Goal: Task Accomplishment & Management: Use online tool/utility

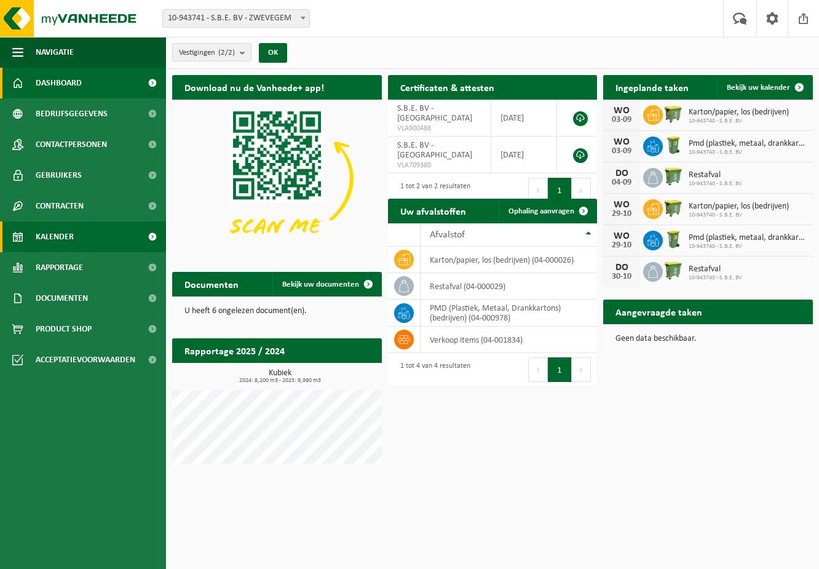
click at [116, 231] on link "Kalender" at bounding box center [83, 236] width 166 height 31
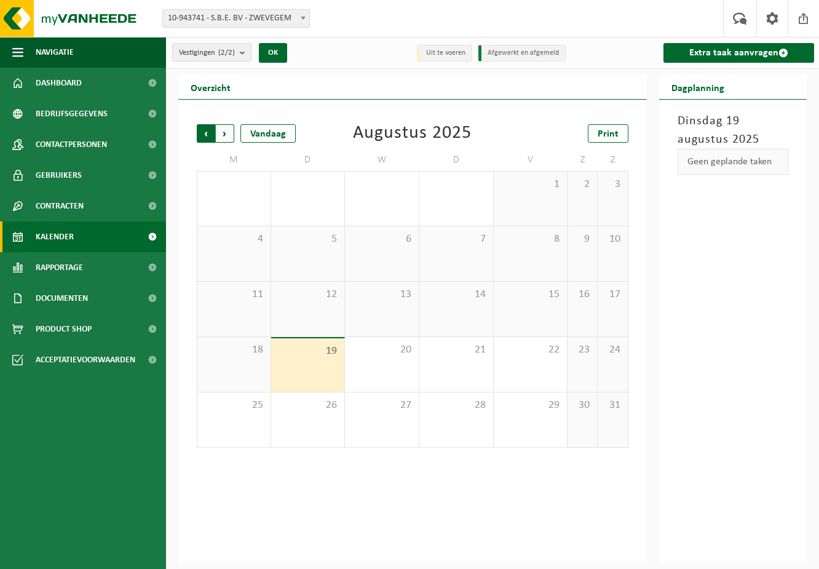
click at [224, 131] on span "Volgende" at bounding box center [225, 133] width 18 height 18
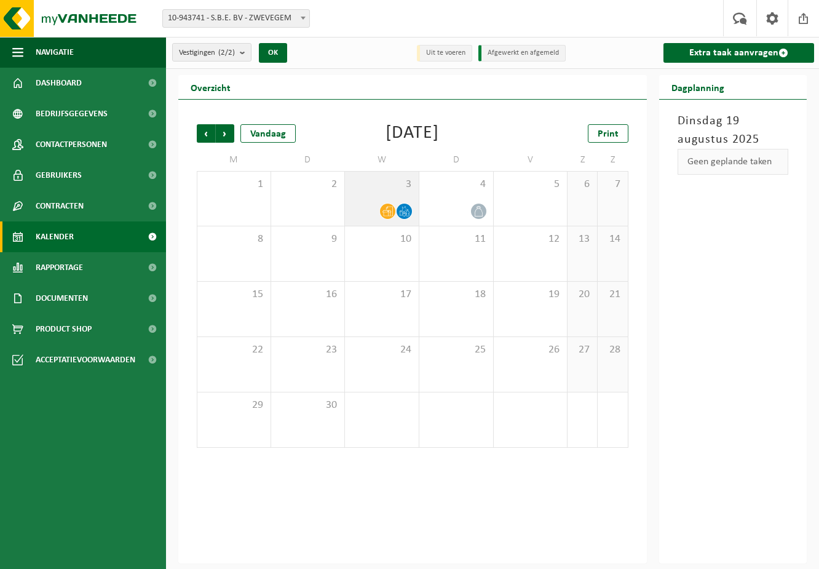
click at [391, 213] on icon at bounding box center [387, 211] width 10 height 10
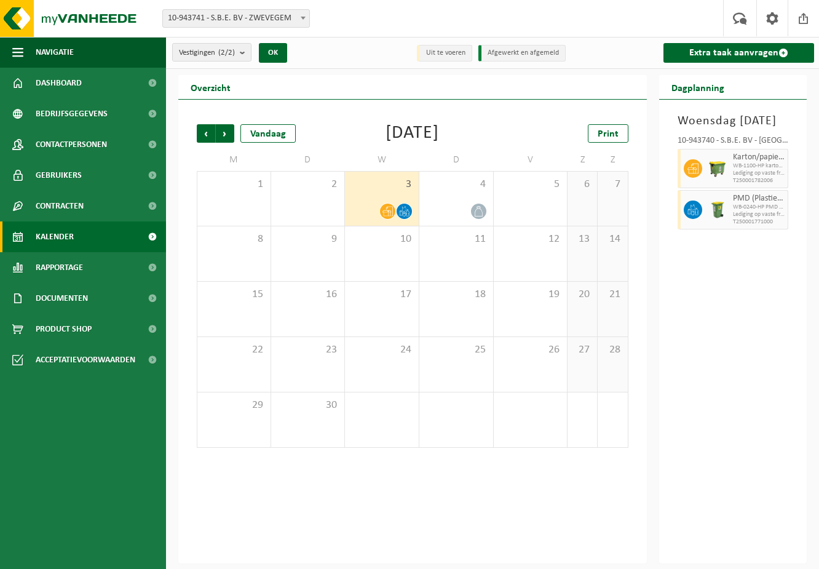
drag, startPoint x: 390, startPoint y: 213, endPoint x: 374, endPoint y: 212, distance: 15.4
click at [374, 212] on div at bounding box center [381, 211] width 61 height 17
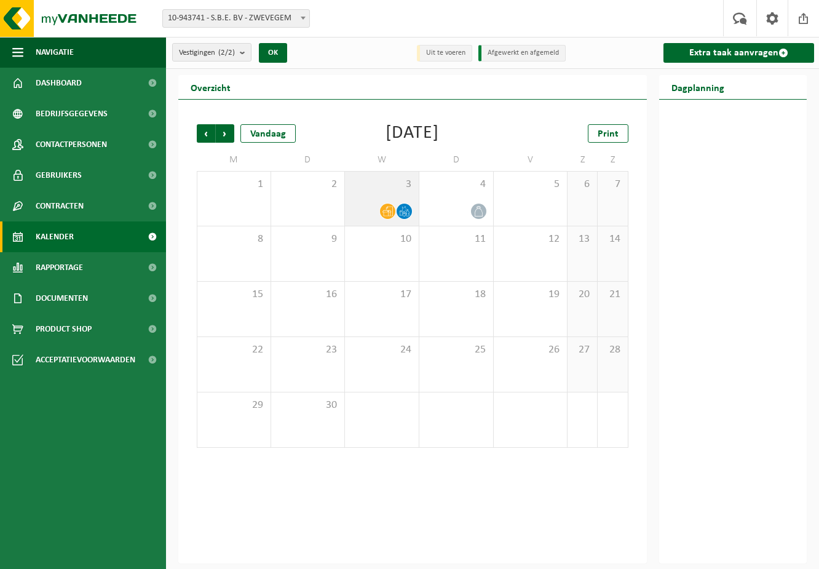
click at [386, 214] on icon at bounding box center [387, 211] width 10 height 10
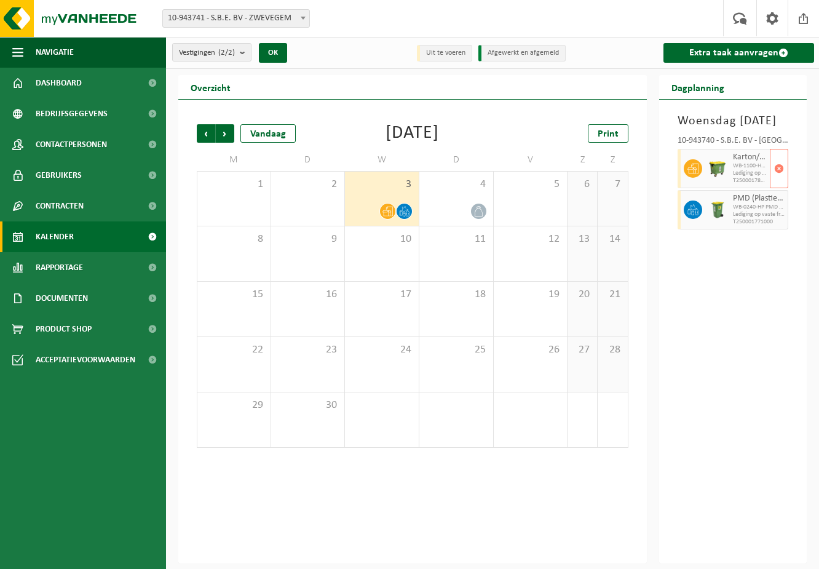
click at [734, 170] on span "WB-1100-HP karton/papier, los (bedrijven)" at bounding box center [750, 165] width 34 height 7
click at [207, 130] on span "Vorige" at bounding box center [206, 133] width 18 height 18
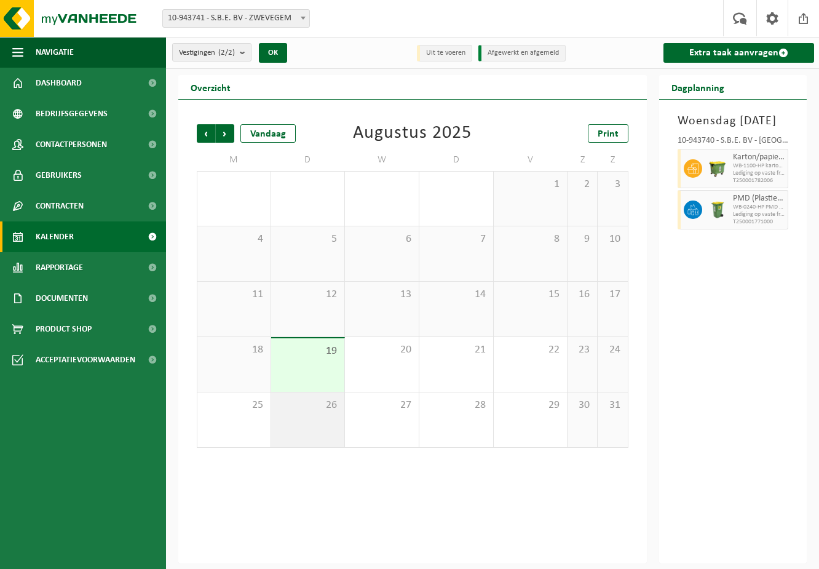
click at [332, 413] on div "26" at bounding box center [308, 419] width 74 height 55
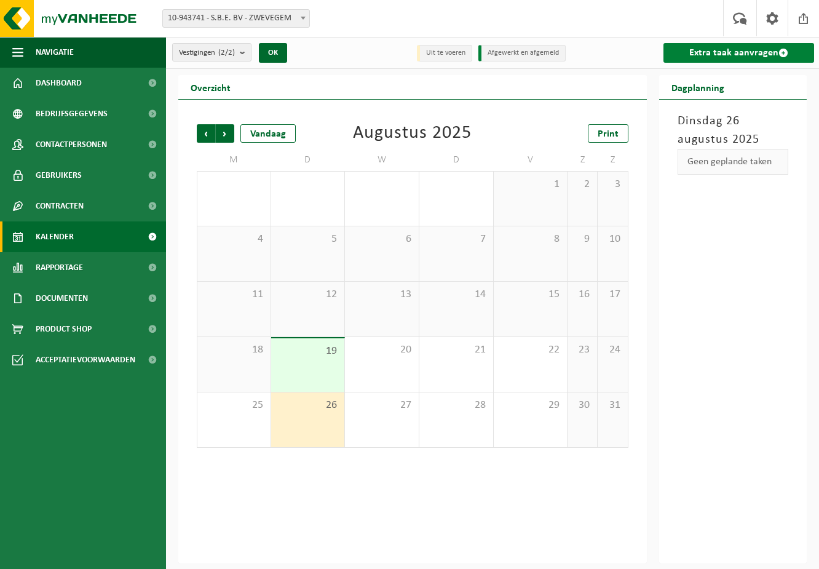
click at [723, 52] on link "Extra taak aanvragen" at bounding box center [738, 53] width 151 height 20
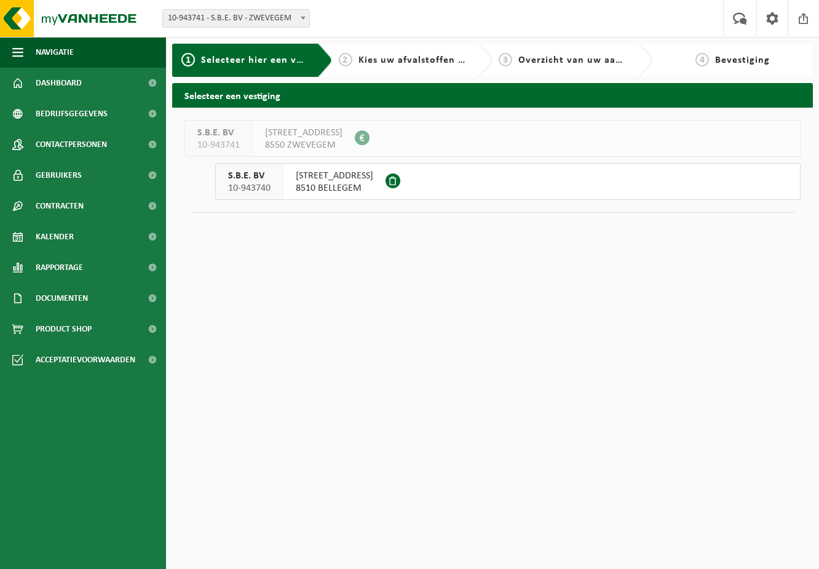
click at [400, 181] on span at bounding box center [392, 180] width 15 height 15
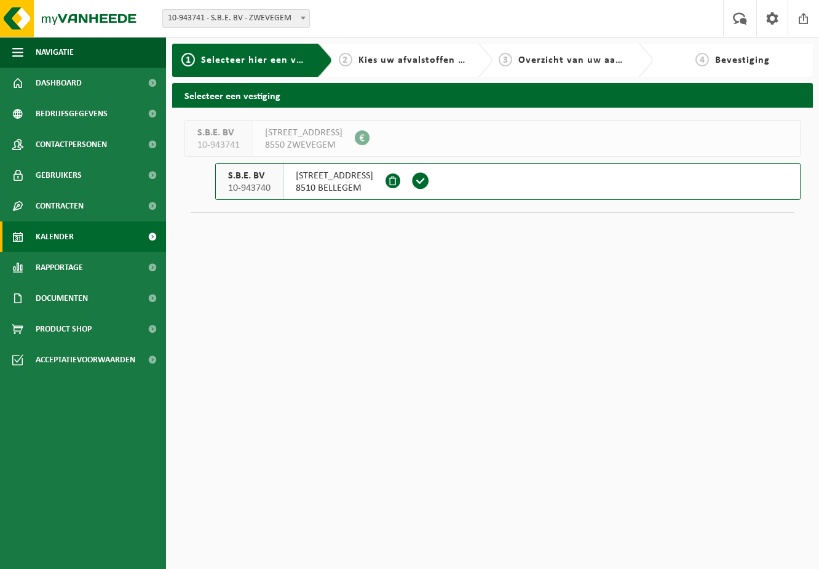
click at [76, 247] on link "Kalender" at bounding box center [83, 236] width 166 height 31
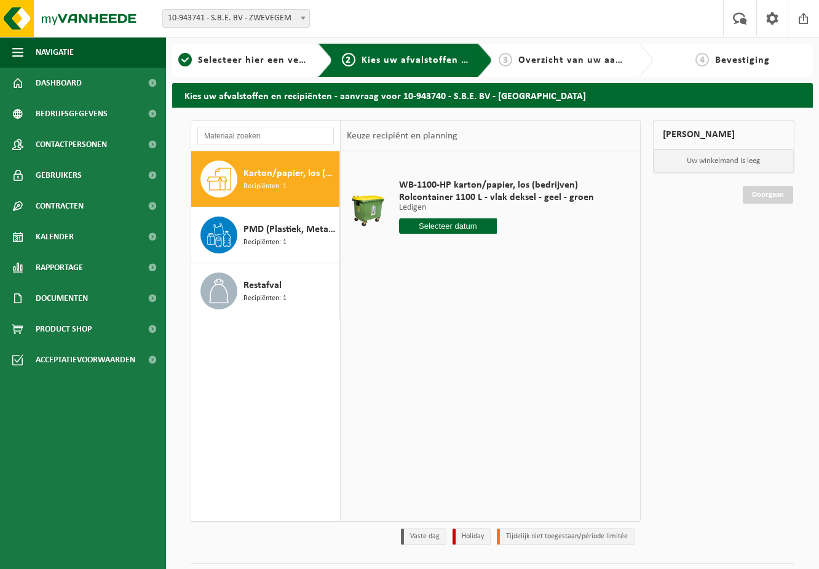
click at [467, 224] on input "text" at bounding box center [448, 225] width 98 height 15
click at [449, 366] on div "27" at bounding box center [454, 375] width 22 height 20
type input "Van 2025-08-27"
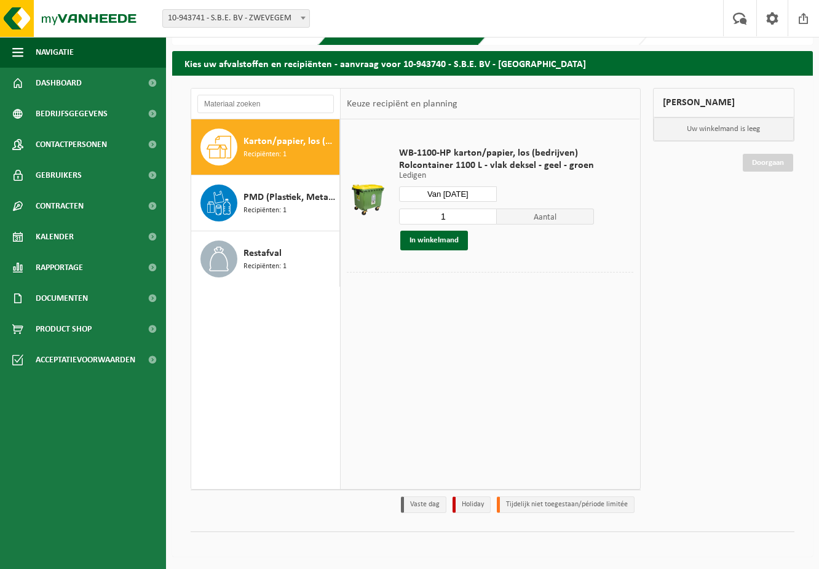
scroll to position [32, 0]
click at [452, 245] on button "In winkelmand" at bounding box center [434, 241] width 68 height 20
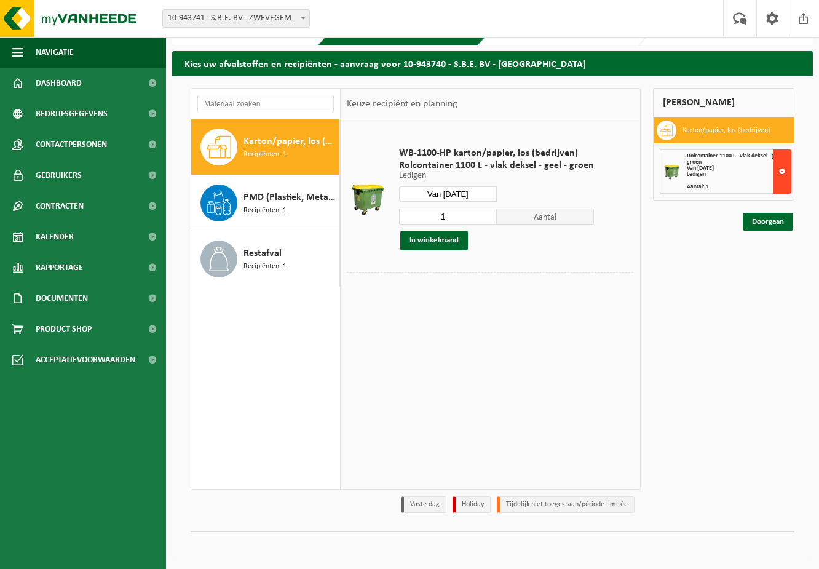
click at [783, 173] on button at bounding box center [782, 171] width 18 height 44
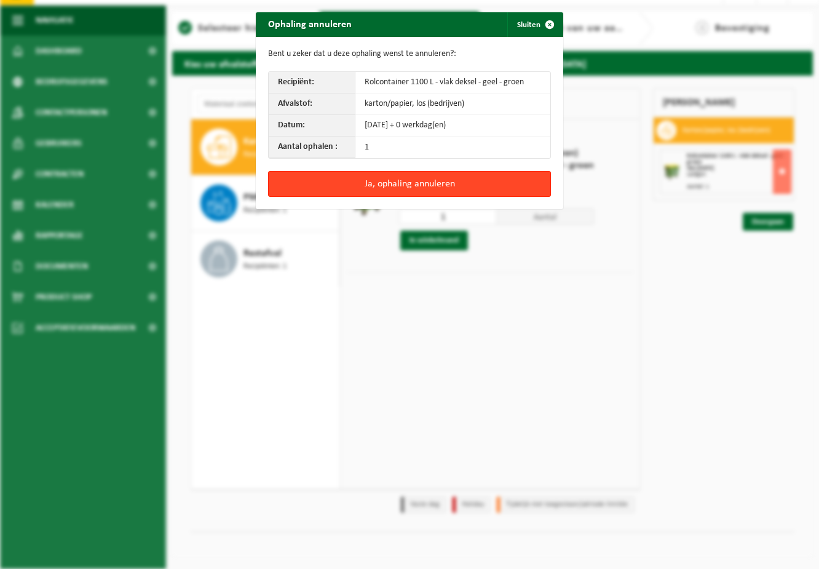
click at [493, 186] on button "Ja, ophaling annuleren" at bounding box center [409, 184] width 283 height 26
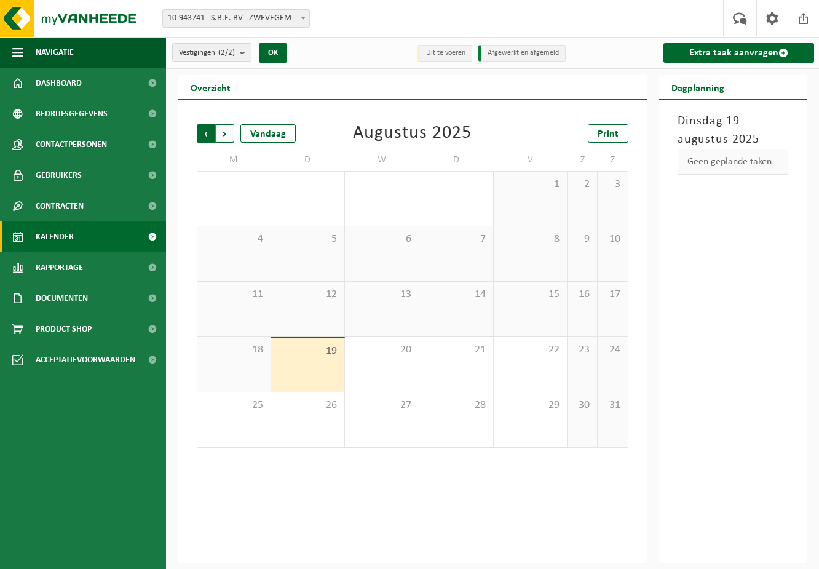
click at [221, 132] on span "Volgende" at bounding box center [225, 133] width 18 height 18
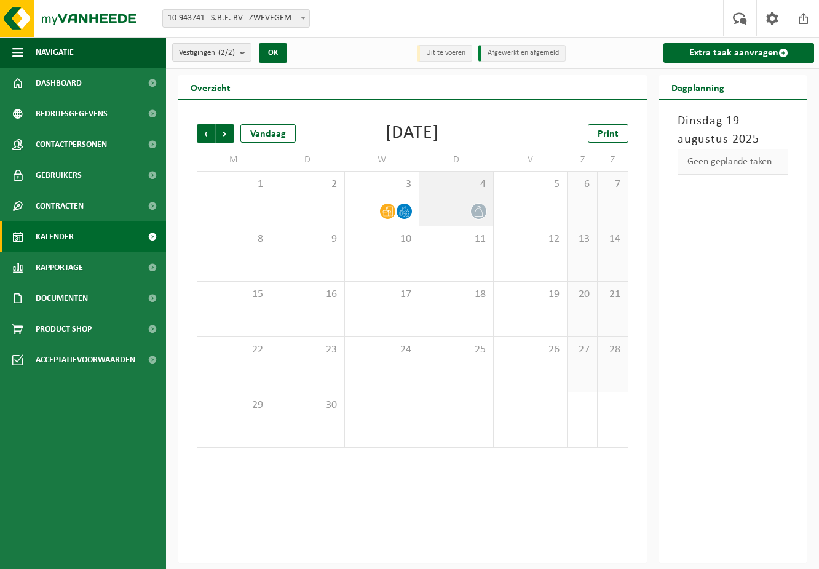
click at [481, 210] on icon at bounding box center [478, 211] width 10 height 10
